Goal: Find specific page/section: Find specific page/section

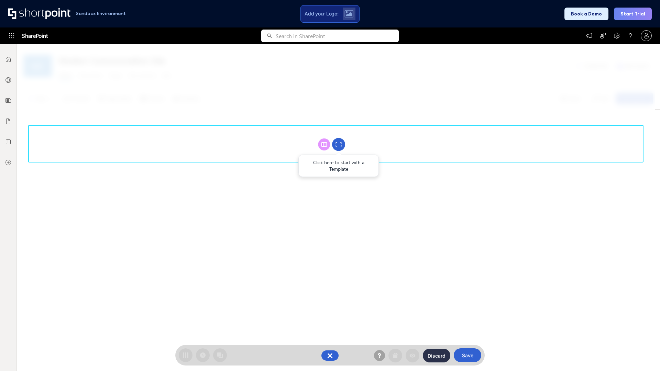
click at [338, 144] on circle at bounding box center [338, 144] width 13 height 13
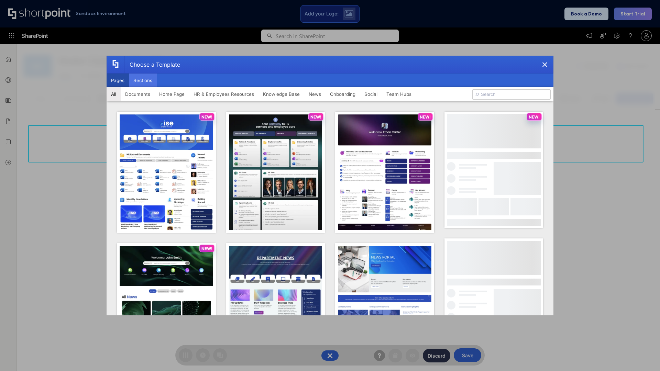
click at [143, 80] on button "Sections" at bounding box center [143, 81] width 28 height 14
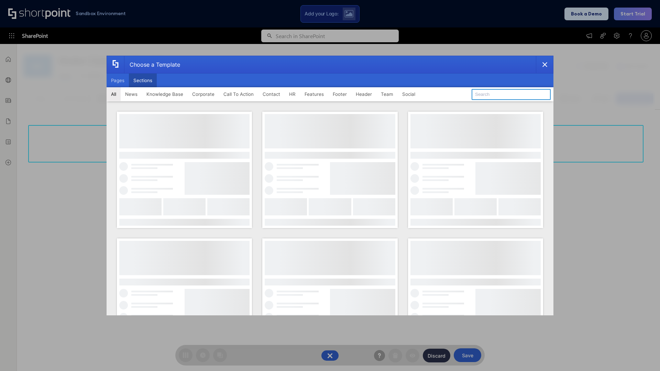
type input "Social News"
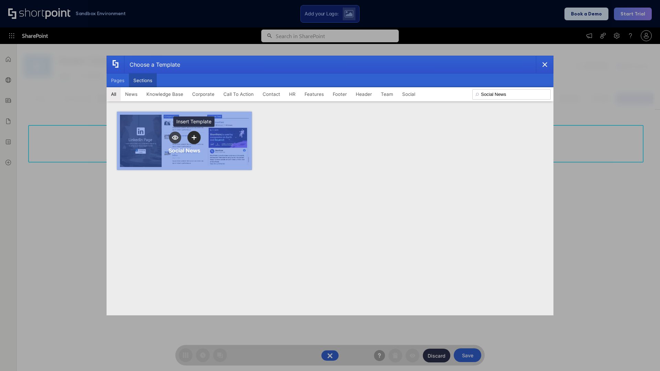
click at [194, 137] on icon "template selector" at bounding box center [193, 137] width 5 height 5
